Goal: Information Seeking & Learning: Check status

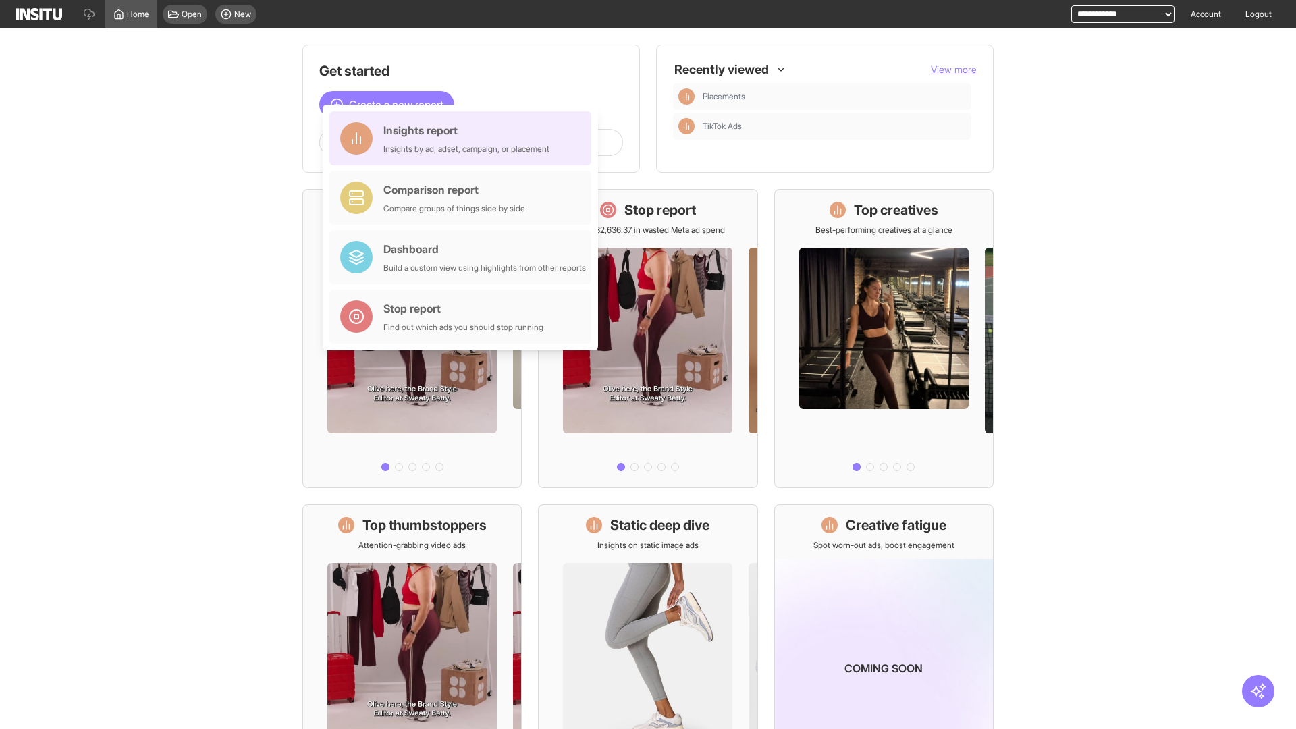
click at [464, 138] on div "Insights report Insights by ad, adset, campaign, or placement" at bounding box center [466, 138] width 166 height 32
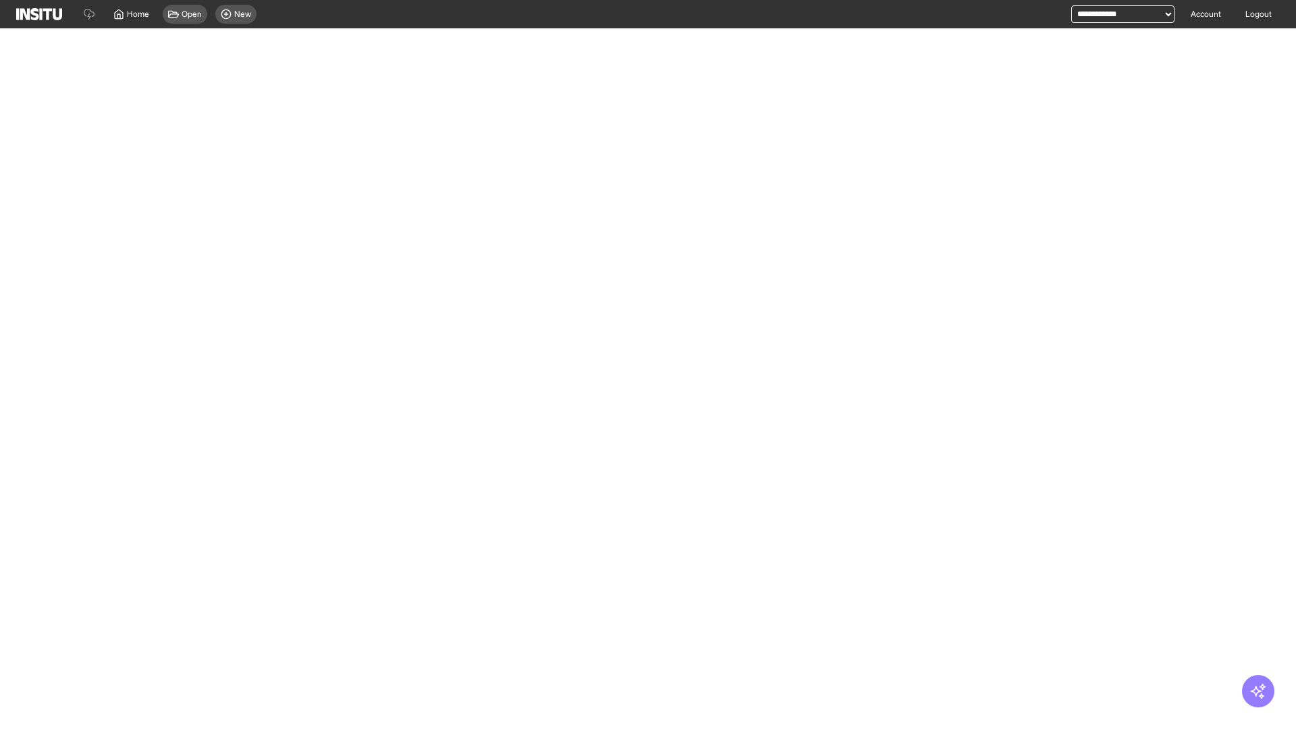
select select "**"
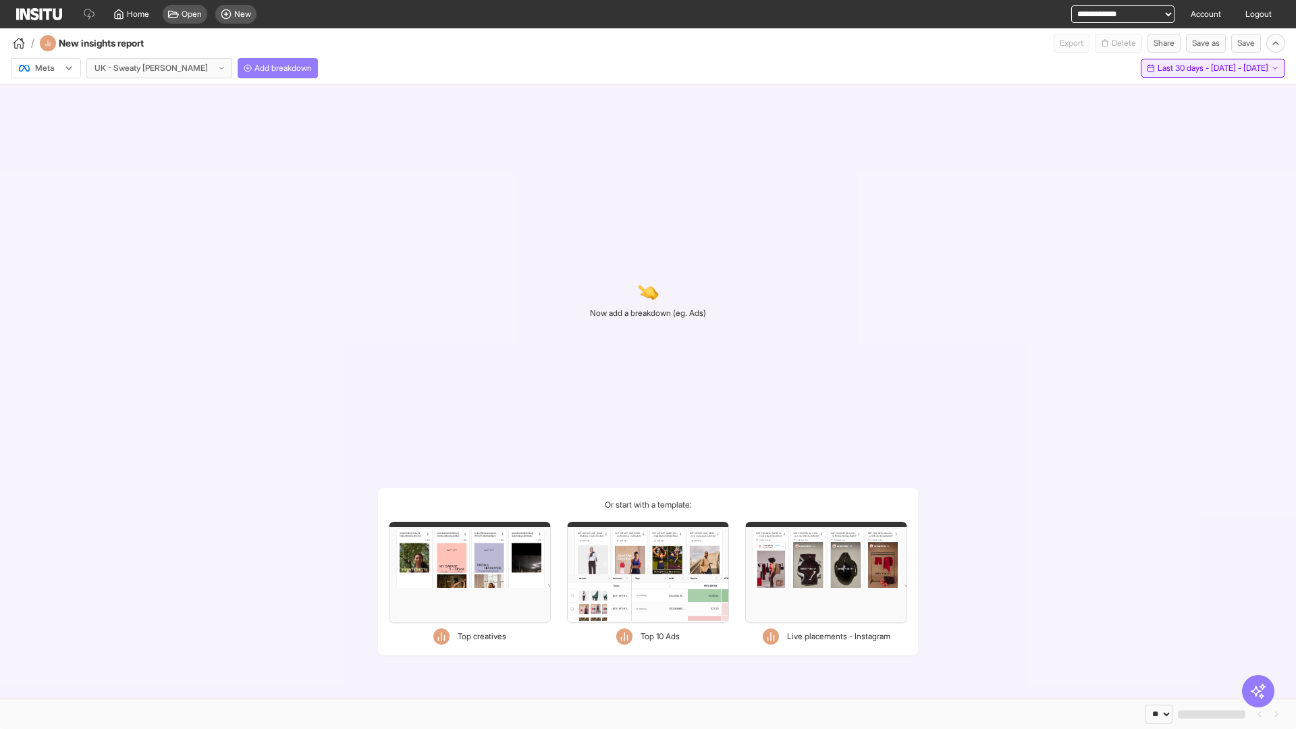
click at [1196, 68] on span "Last 30 days - [DATE] - [DATE]" at bounding box center [1213, 68] width 111 height 11
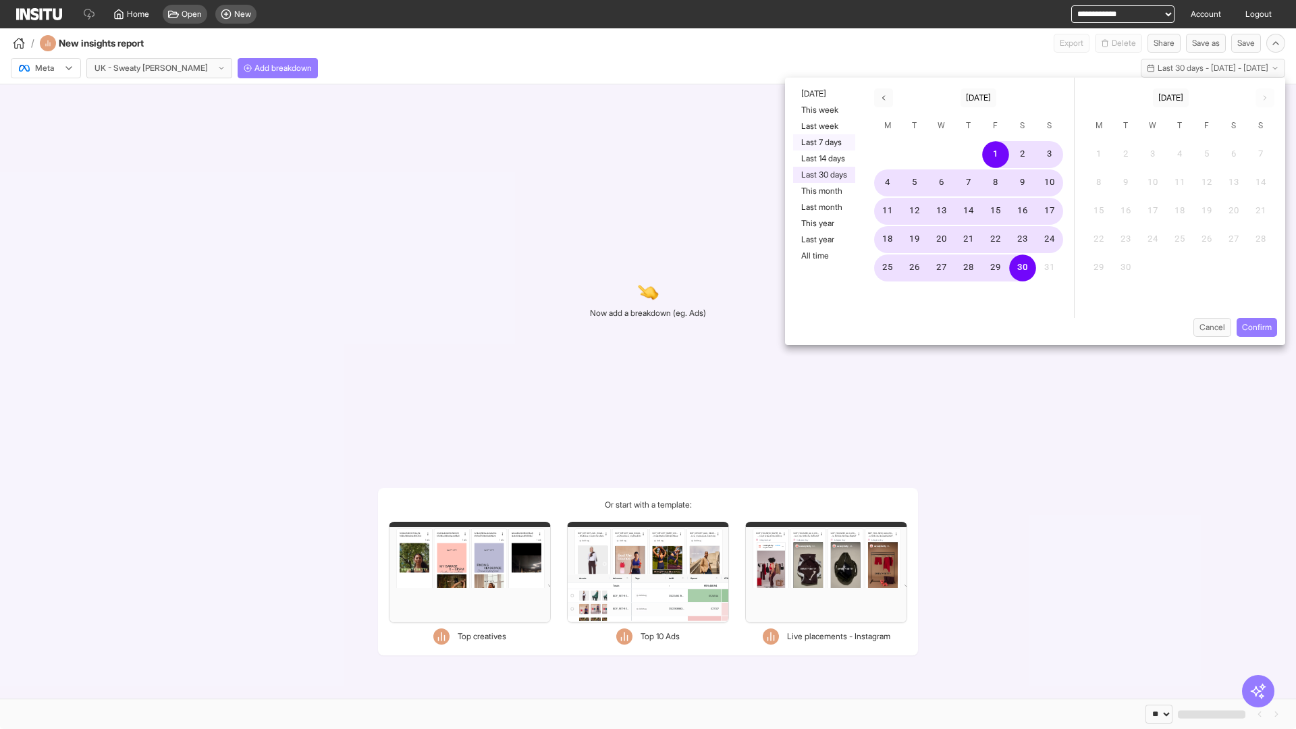
click at [823, 142] on button "Last 7 days" at bounding box center [824, 142] width 62 height 16
